Goal: Information Seeking & Learning: Learn about a topic

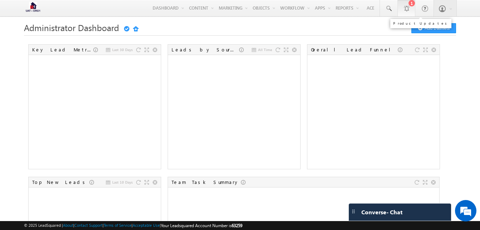
click at [410, 8] on link "1" at bounding box center [406, 8] width 18 height 16
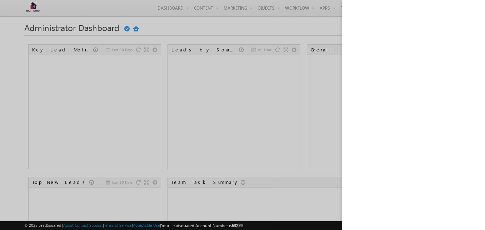
click at [312, 35] on div at bounding box center [242, 115] width 485 height 230
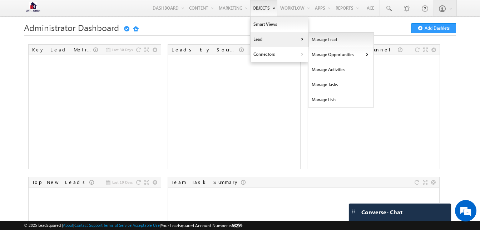
click at [322, 42] on link "Manage Lead" at bounding box center [340, 39] width 65 height 15
click at [384, 59] on link "Opportunities" at bounding box center [406, 55] width 65 height 15
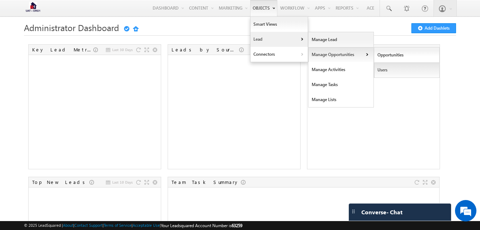
click at [385, 66] on link "Users" at bounding box center [406, 70] width 65 height 15
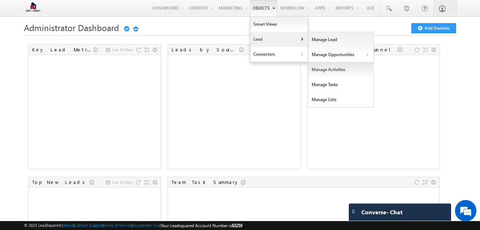
click at [349, 70] on link "Manage Activities" at bounding box center [340, 69] width 65 height 15
click at [339, 89] on link "Manage Tasks" at bounding box center [340, 84] width 65 height 15
click at [331, 102] on link "Manage Lists" at bounding box center [340, 99] width 65 height 15
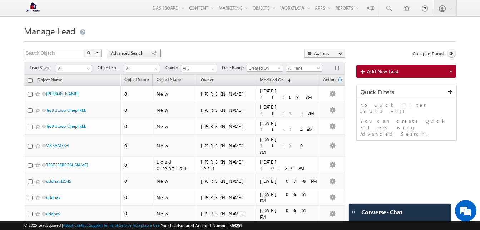
click at [117, 51] on span "Advanced Search" at bounding box center [128, 53] width 35 height 6
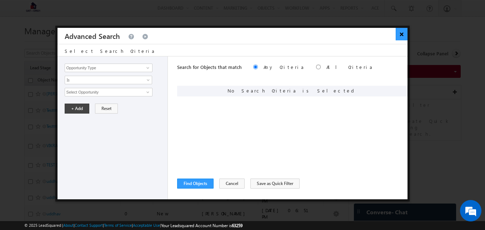
click at [402, 33] on button "×" at bounding box center [402, 34] width 12 height 13
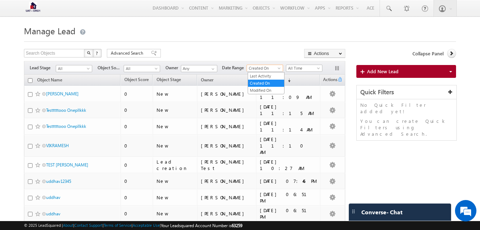
click at [267, 68] on span "Created On" at bounding box center [264, 68] width 34 height 6
click at [138, 54] on span "Advanced Search" at bounding box center [128, 53] width 35 height 6
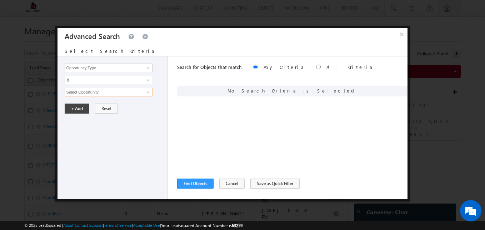
click at [117, 95] on input "Select Opportunity" at bounding box center [109, 92] width 88 height 9
click at [148, 92] on span at bounding box center [148, 92] width 6 height 6
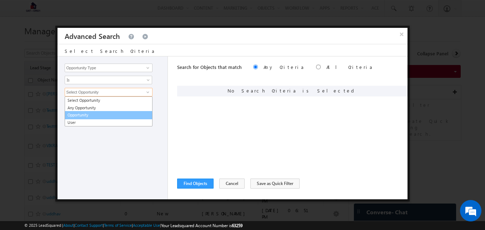
click at [79, 115] on link "Opportunity" at bounding box center [109, 115] width 88 height 8
type input "Opportunity"
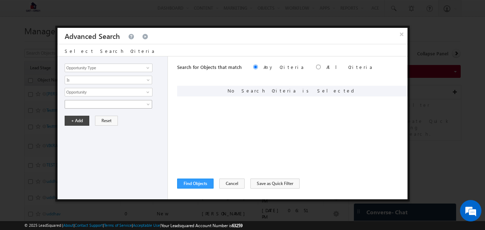
click at [148, 103] on span at bounding box center [149, 106] width 6 height 6
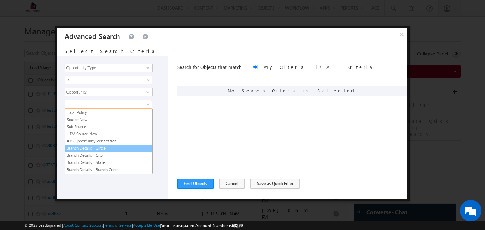
scroll to position [1772, 0]
